Goal: Check status: Check status

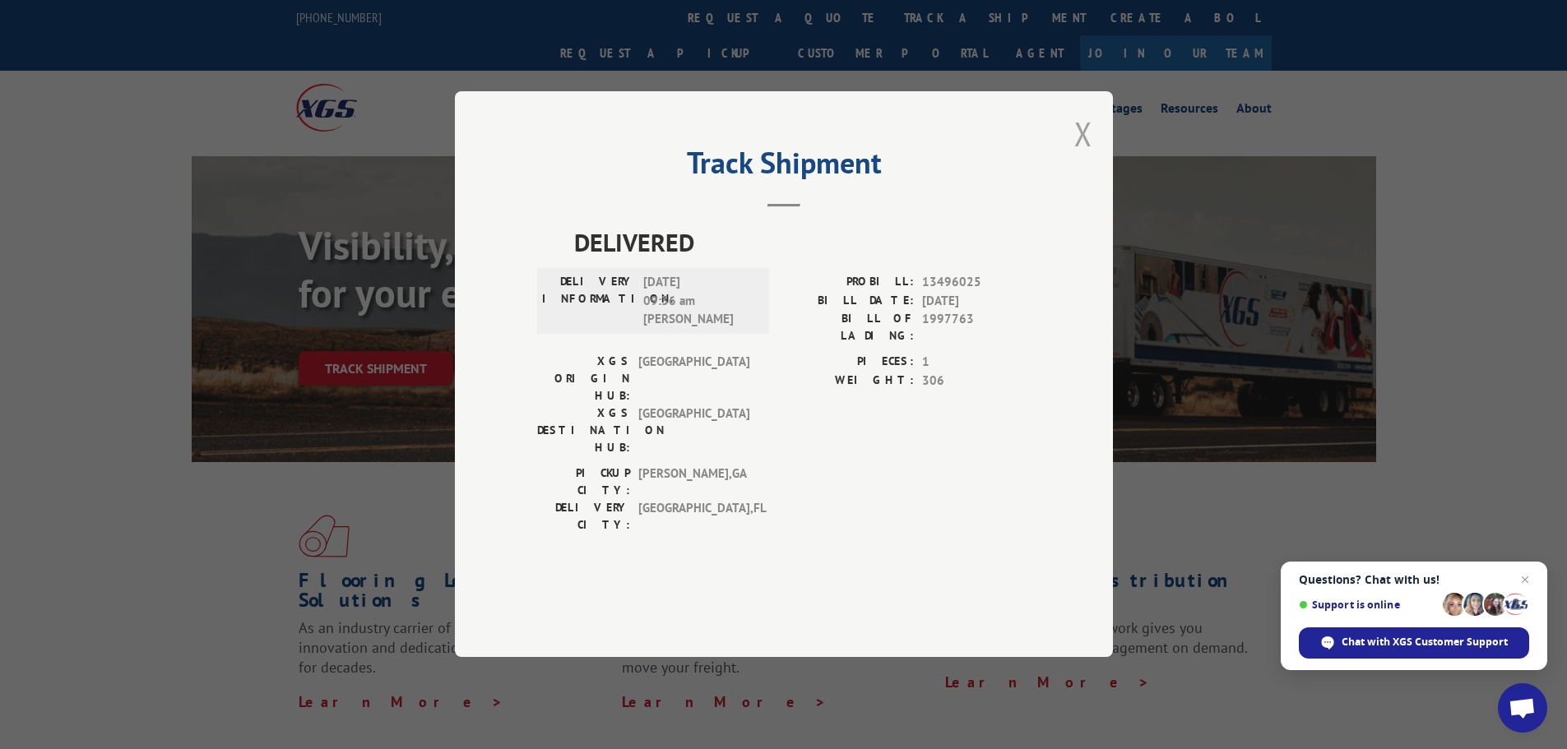
click at [1080, 155] on button "Close modal" at bounding box center [1083, 134] width 18 height 44
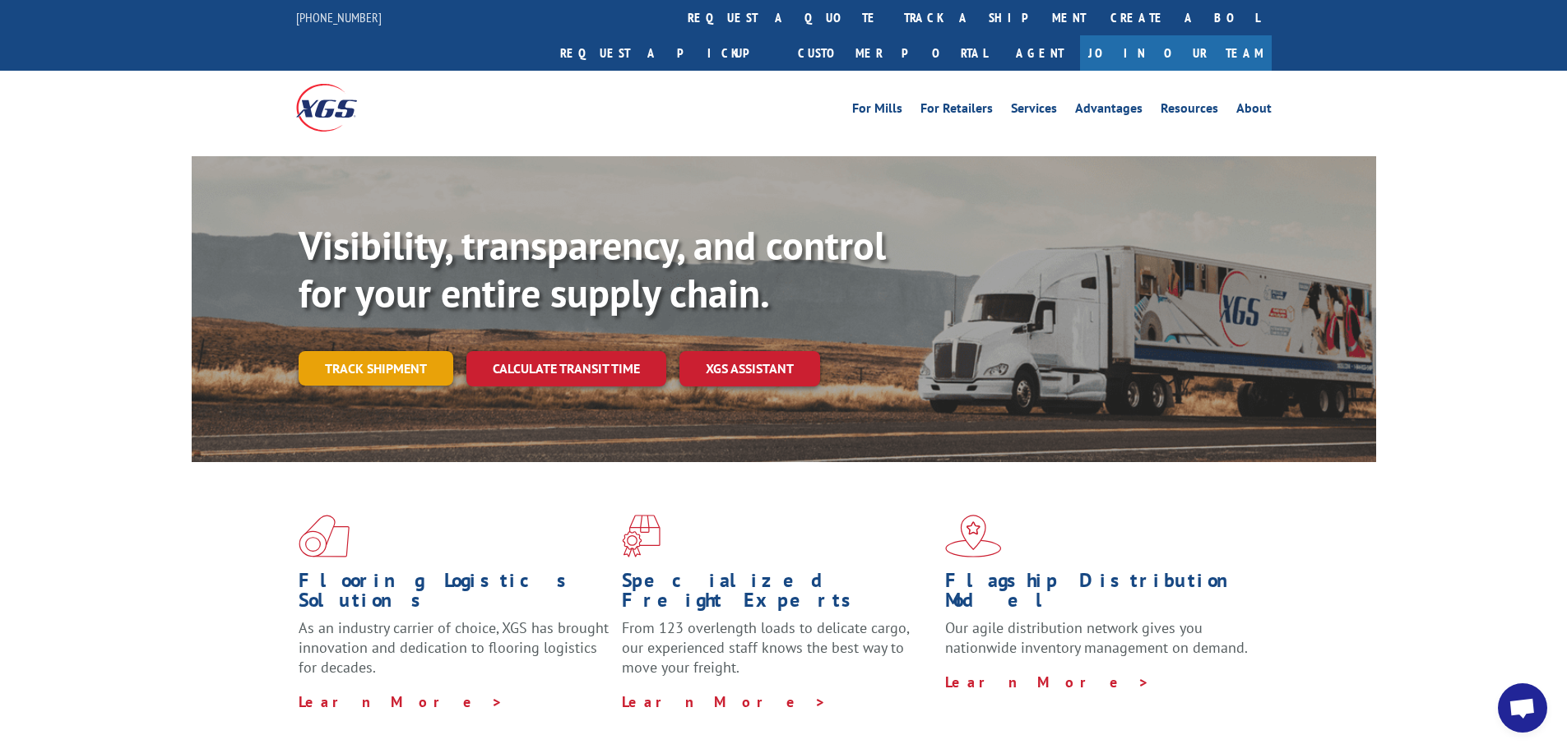
click at [396, 351] on link "Track shipment" at bounding box center [376, 368] width 155 height 35
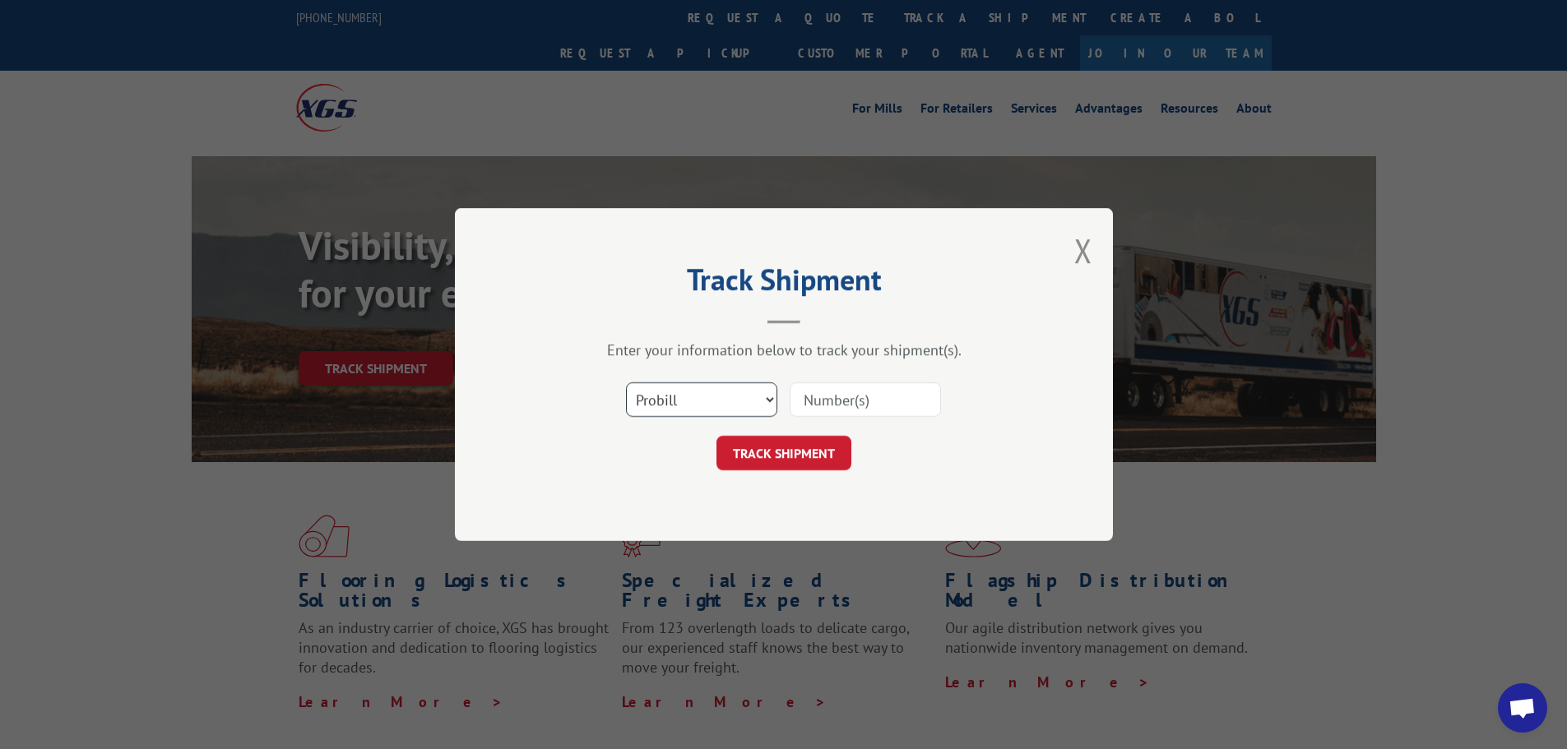
click at [742, 406] on select "Select category... Probill BOL PO" at bounding box center [701, 399] width 151 height 35
select select "po"
click at [626, 382] on select "Select category... Probill BOL PO" at bounding box center [701, 399] width 151 height 35
click at [841, 407] on input at bounding box center [865, 399] width 151 height 35
paste input "#35535798"
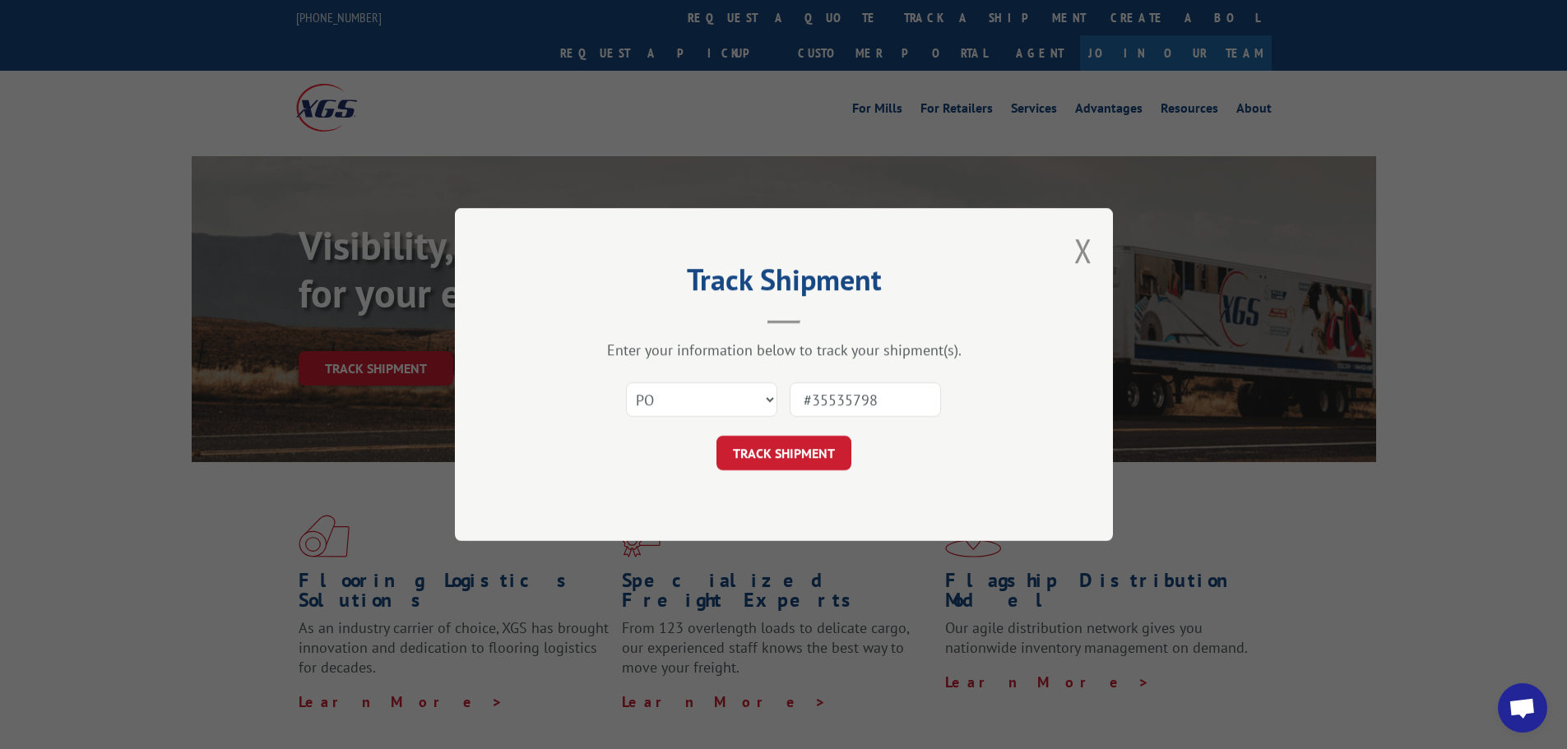
click at [814, 400] on input "#35535798" at bounding box center [865, 399] width 151 height 35
type input "35535798"
click at [809, 456] on button "TRACK SHIPMENT" at bounding box center [783, 453] width 135 height 35
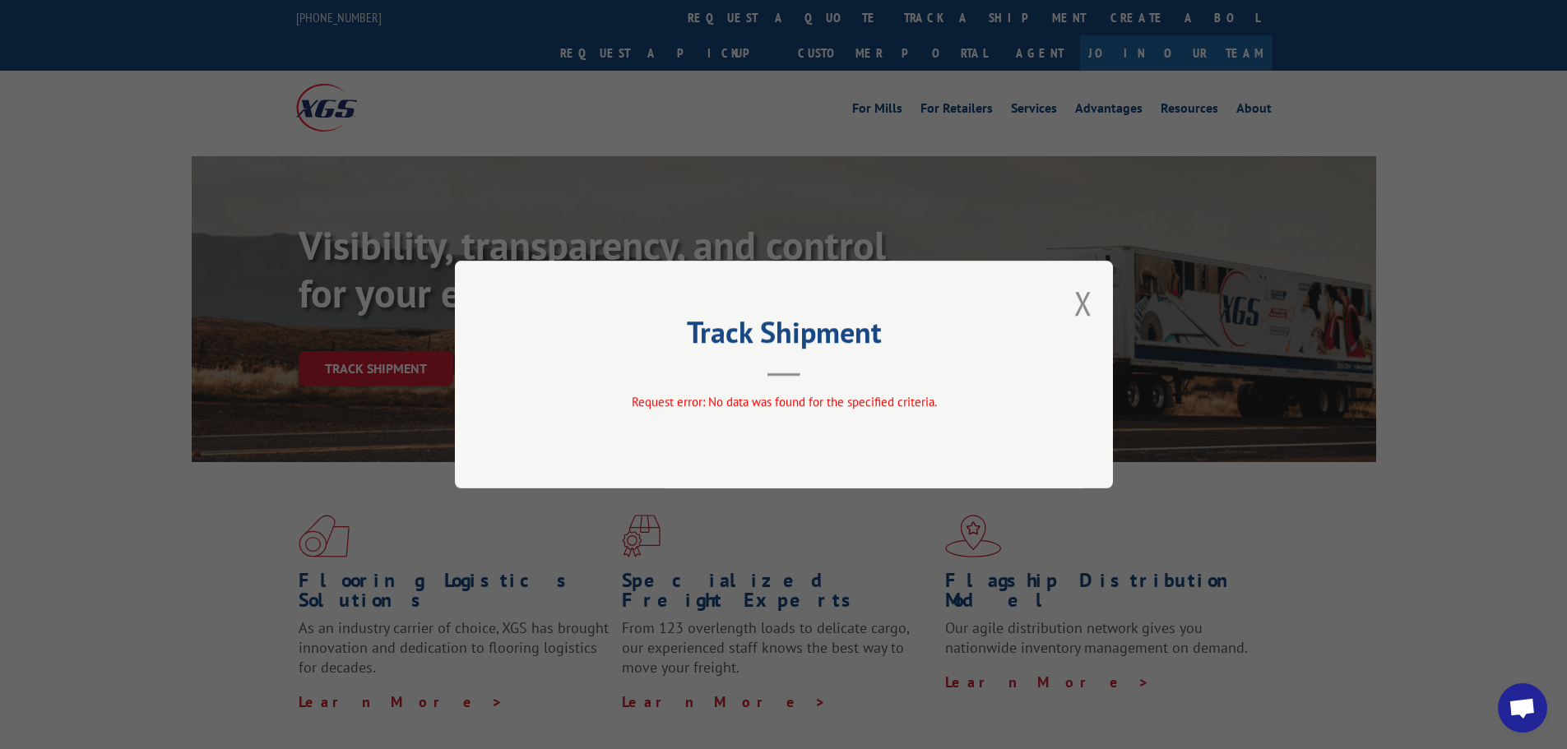
click at [1094, 306] on div "Track Shipment Request error: No data was found for the specified criteria." at bounding box center [784, 375] width 658 height 228
click at [1080, 306] on button "Close modal" at bounding box center [1083, 303] width 18 height 44
